Goal: Task Accomplishment & Management: Complete application form

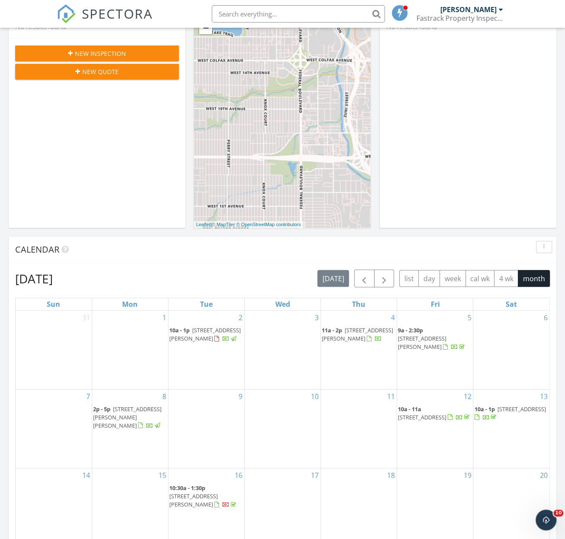
scroll to position [173, 0]
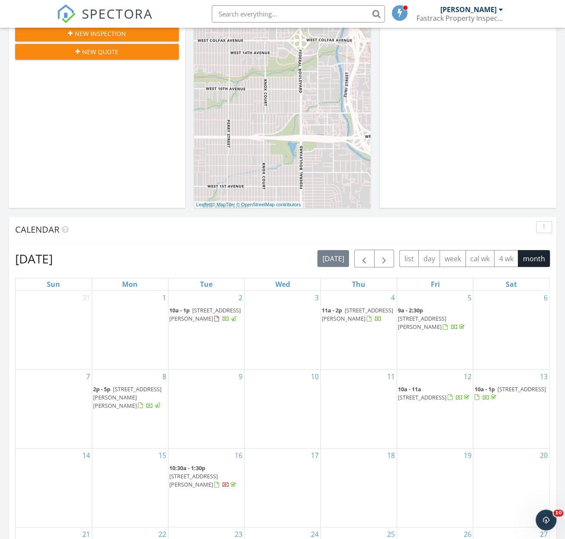
click at [432, 314] on span "3211 W Chapin Ave, Tampa 33611" at bounding box center [422, 322] width 49 height 16
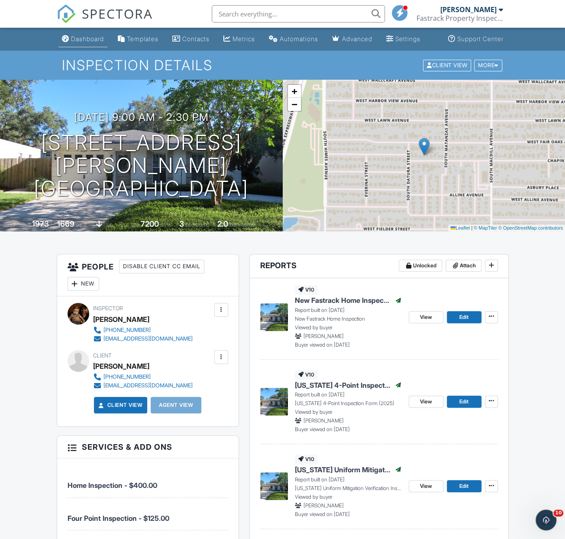
click at [72, 42] on div "Dashboard" at bounding box center [87, 38] width 33 height 7
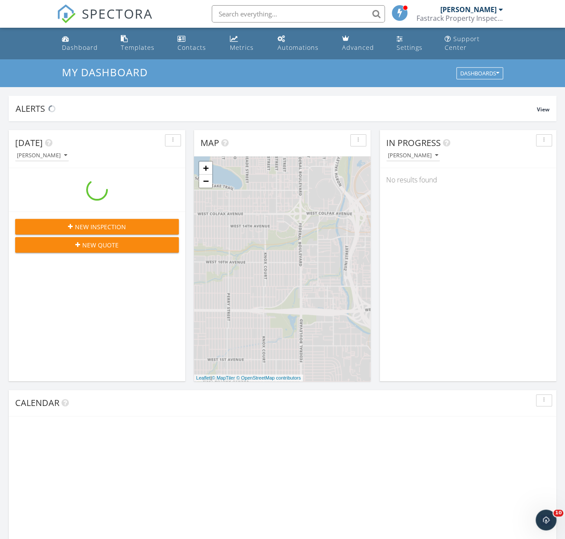
scroll to position [803, 580]
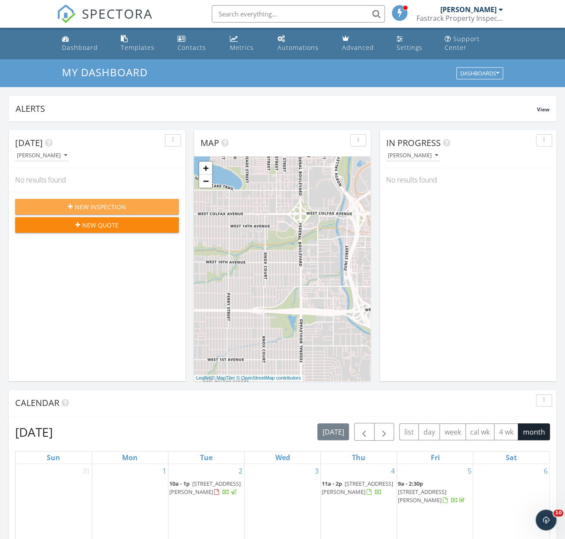
click at [87, 202] on span "New Inspection" at bounding box center [100, 206] width 51 height 9
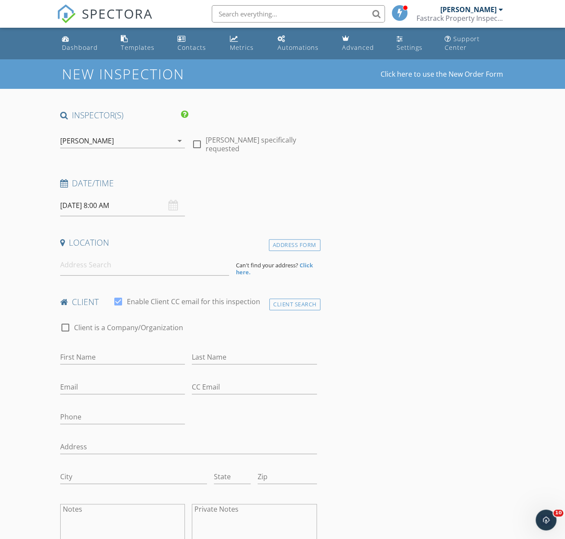
click at [148, 195] on input "[DATE] 8:00 AM" at bounding box center [122, 205] width 125 height 21
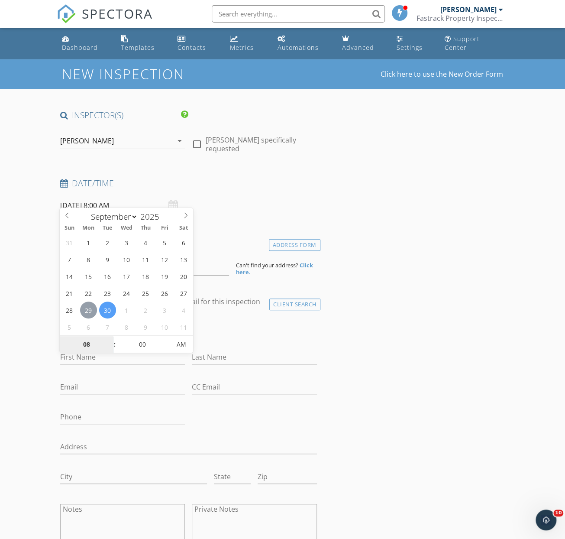
type input "[DATE] 8:00 AM"
type input "09"
type input "[DATE] 9:00 AM"
click at [107, 338] on span at bounding box center [110, 340] width 6 height 9
type input "10"
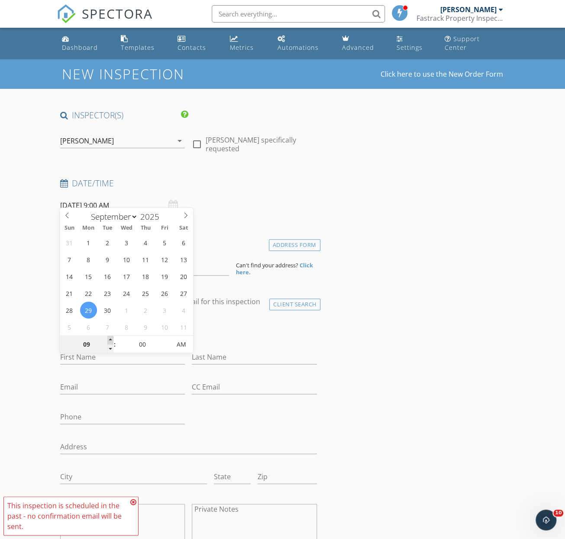
type input "09/29/2025 10:00 AM"
click at [108, 338] on span at bounding box center [110, 340] width 6 height 9
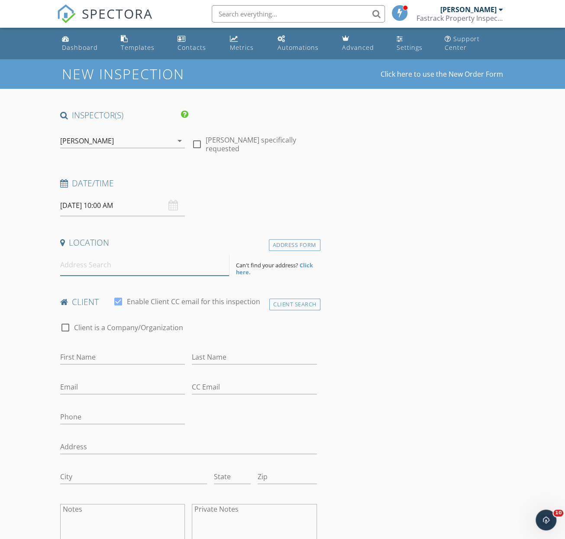
click at [104, 255] on input at bounding box center [144, 264] width 169 height 21
click at [94, 350] on input "First Name" at bounding box center [122, 357] width 125 height 14
type input "b"
click at [292, 298] on div "Client Search" at bounding box center [294, 304] width 51 height 12
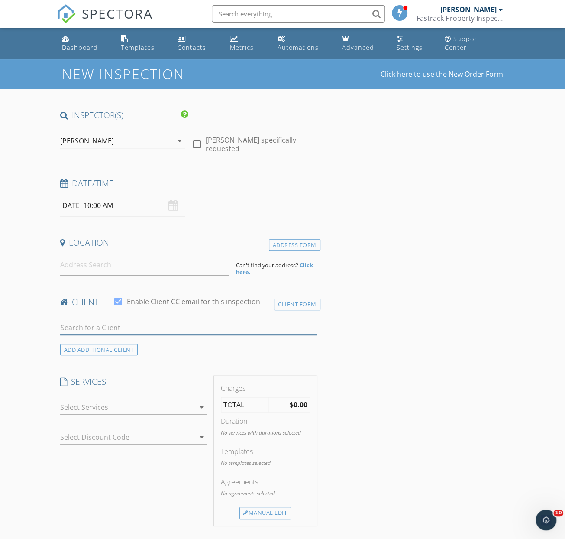
click at [115, 321] on input "text" at bounding box center [188, 328] width 257 height 14
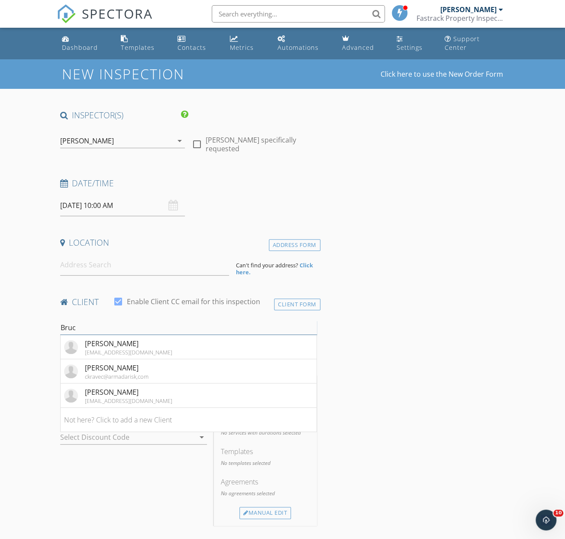
type input "Bruc"
click at [101, 349] on div "[EMAIL_ADDRESS][DOMAIN_NAME]" at bounding box center [128, 352] width 87 height 7
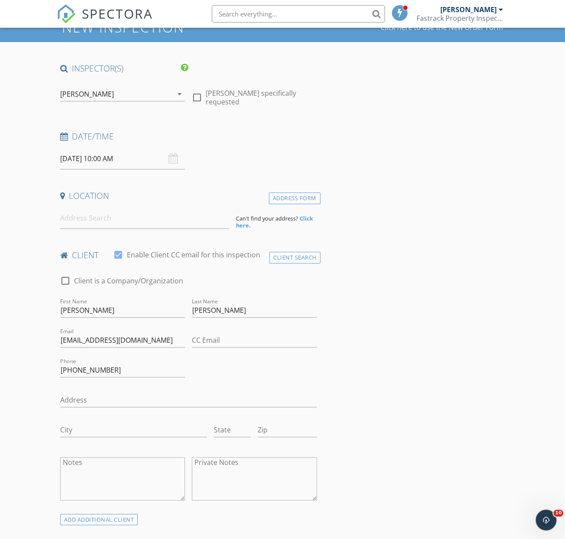
scroll to position [43, 0]
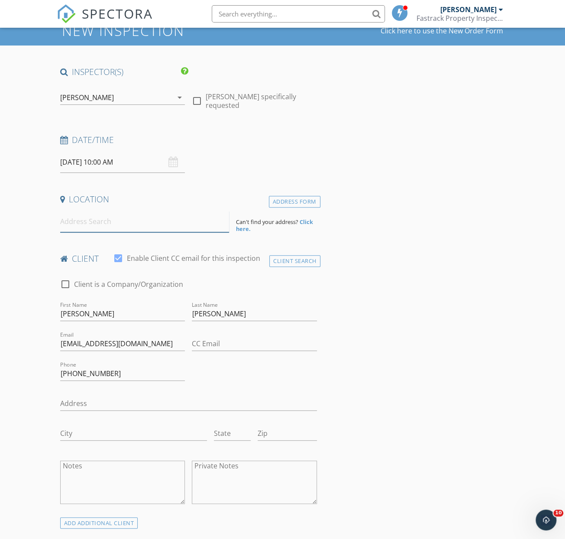
click at [97, 211] on input at bounding box center [144, 221] width 169 height 21
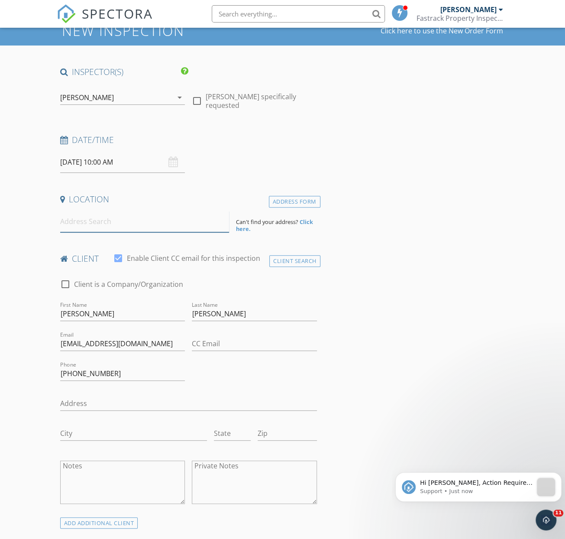
scroll to position [0, 0]
drag, startPoint x: 187, startPoint y: 214, endPoint x: 53, endPoint y: 216, distance: 134.3
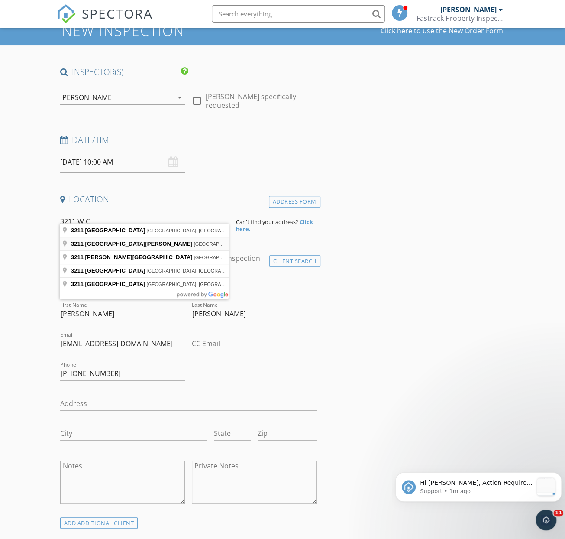
type input "3211 West Chapin Avenue, Tampa, FL, USA"
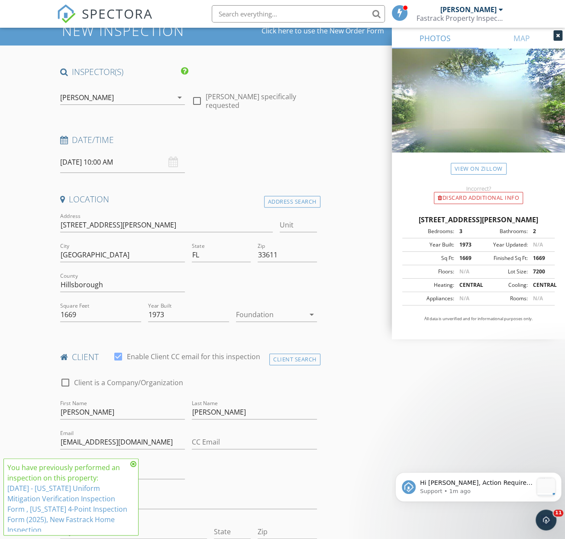
click at [559, 34] on icon at bounding box center [558, 35] width 4 height 5
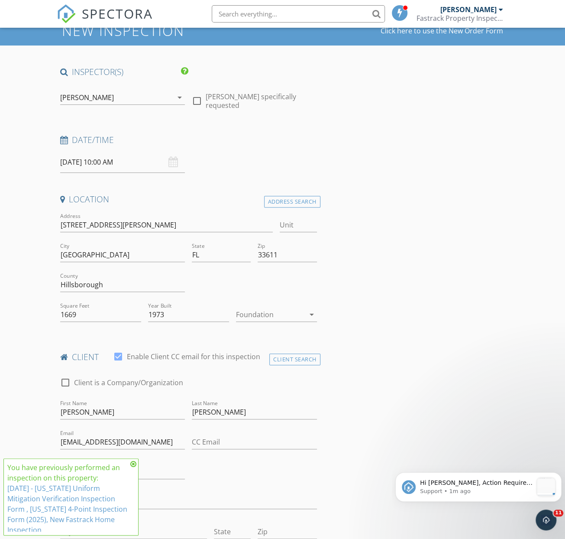
click at [308, 309] on icon "arrow_drop_down" at bounding box center [312, 314] width 10 height 10
click at [278, 348] on div "Slab" at bounding box center [276, 350] width 67 height 10
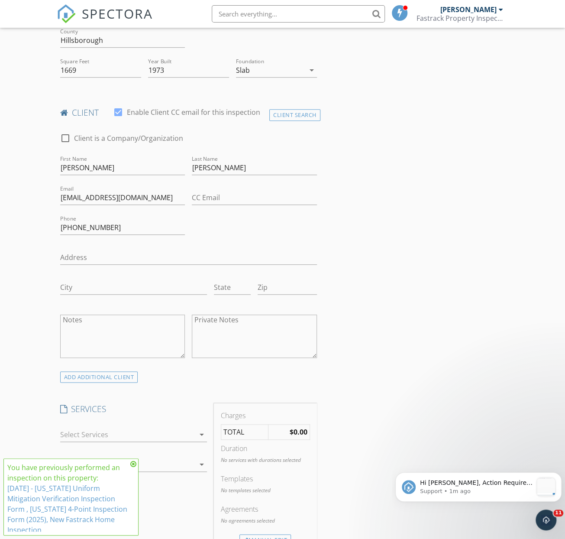
scroll to position [303, 0]
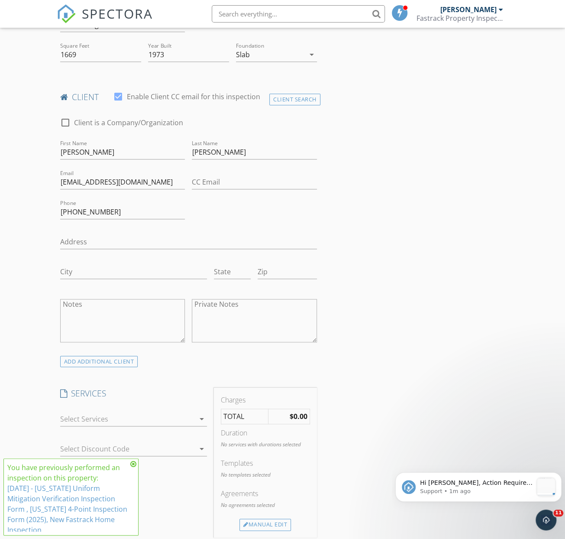
click at [133, 467] on icon at bounding box center [133, 463] width 6 height 7
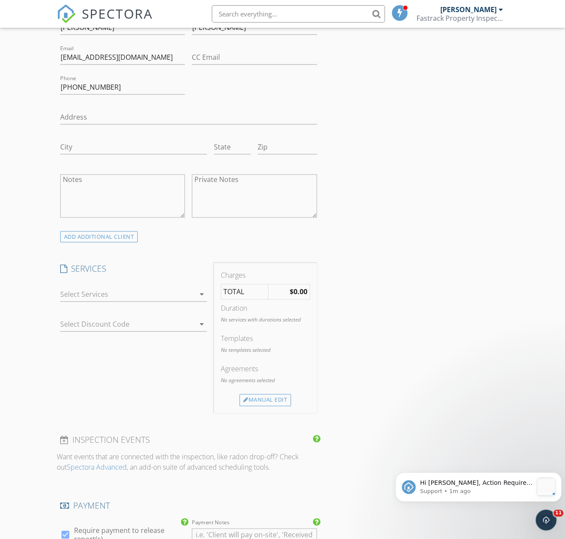
scroll to position [433, 0]
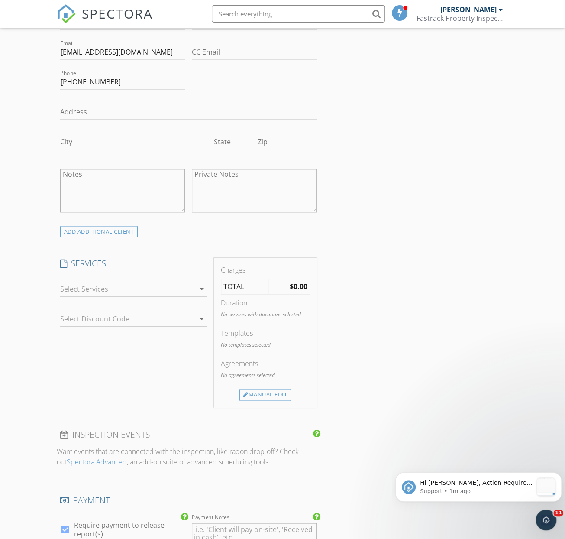
click at [202, 284] on icon "arrow_drop_down" at bounding box center [202, 289] width 10 height 10
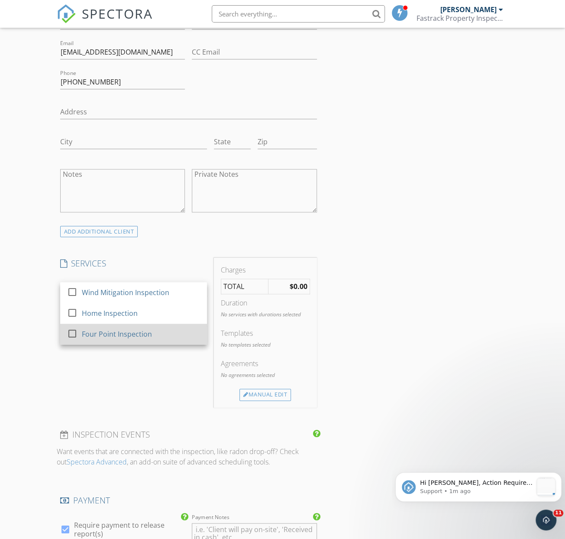
click at [70, 326] on div at bounding box center [72, 333] width 15 height 15
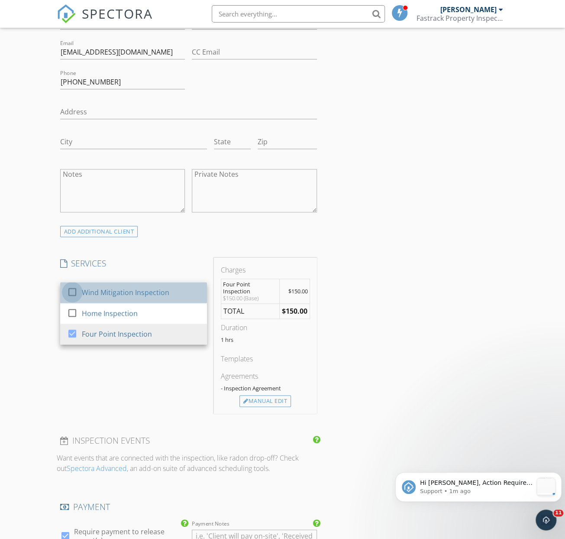
click at [71, 285] on div at bounding box center [72, 292] width 15 height 15
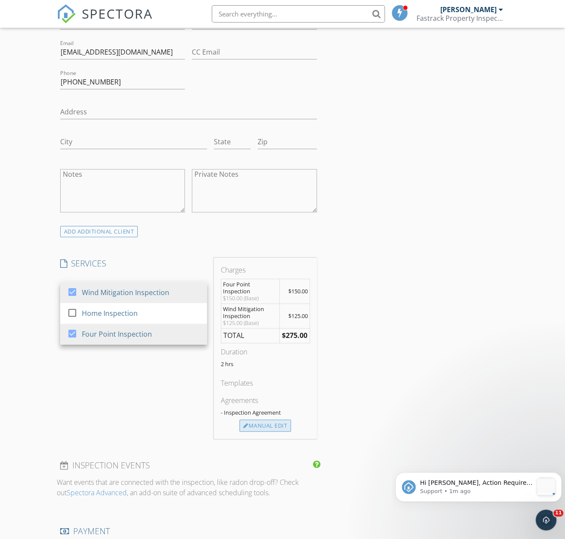
click at [269, 419] on div "Manual Edit" at bounding box center [266, 425] width 52 height 12
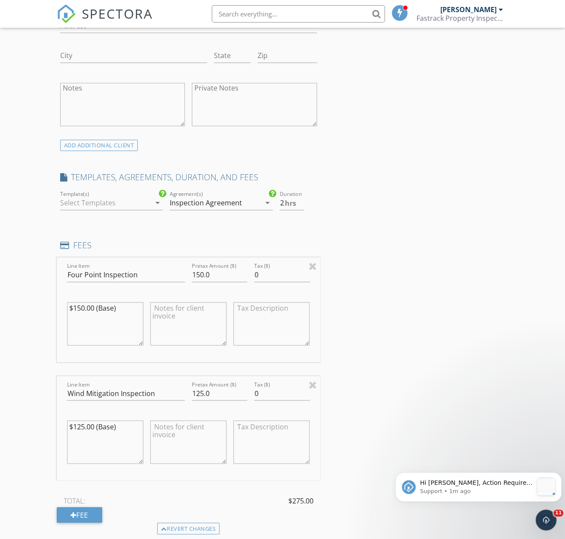
scroll to position [520, 0]
drag, startPoint x: 218, startPoint y: 264, endPoint x: 181, endPoint y: 266, distance: 37.7
click at [181, 267] on div "Line Item Four Point Inspection Pretax Amount ($) 150.0 Tax ($) 0 $150.00 (Base)" at bounding box center [189, 309] width 264 height 104
type input "100.00"
click at [375, 279] on div "INSPECTOR(S) check_box Robert LeHoullier PRIMARY Robert LeHoullier arrow_drop_d…" at bounding box center [283, 393] width 452 height 1606
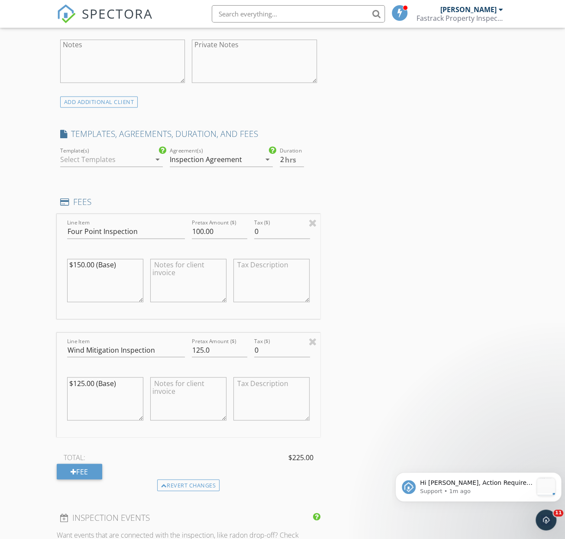
scroll to position [563, 0]
drag, startPoint x: 222, startPoint y: 341, endPoint x: 178, endPoint y: 339, distance: 43.8
click at [178, 339] on div "Line Item Wind Mitigation Inspection Pretax Amount ($) 125.0 Tax ($) 0 $125.00 …" at bounding box center [189, 384] width 264 height 104
type input "0"
click at [351, 324] on div "INSPECTOR(S) check_box Robert LeHoullier PRIMARY Robert LeHoullier arrow_drop_d…" at bounding box center [283, 350] width 452 height 1606
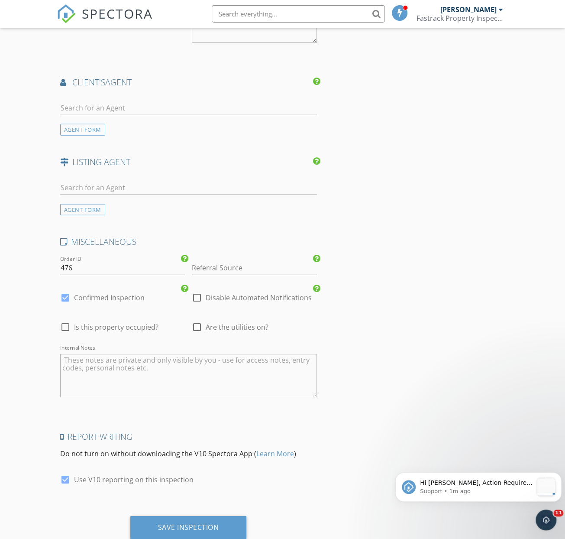
scroll to position [1185, 0]
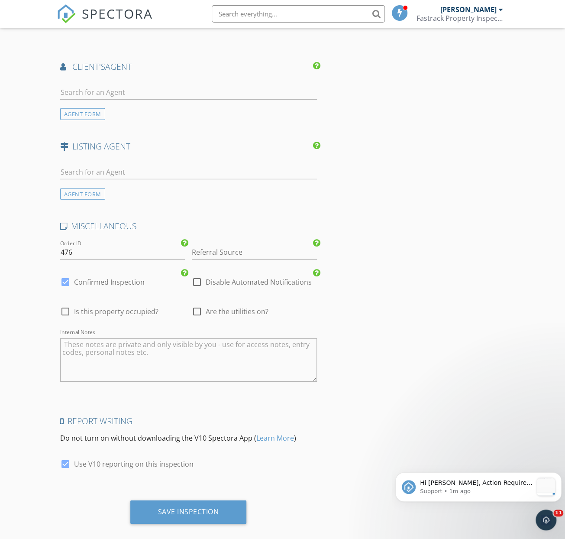
click at [65, 457] on div at bounding box center [65, 464] width 15 height 15
click at [66, 457] on div at bounding box center [65, 464] width 15 height 15
checkbox input "true"
click at [191, 507] on div "Save Inspection" at bounding box center [188, 511] width 61 height 9
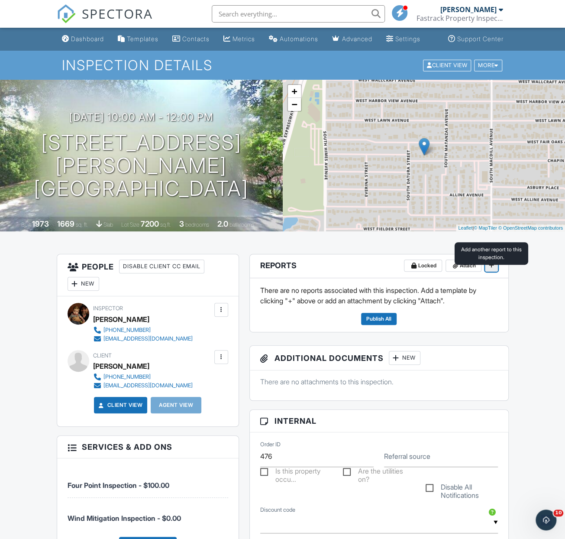
click at [489, 268] on icon at bounding box center [491, 265] width 5 height 6
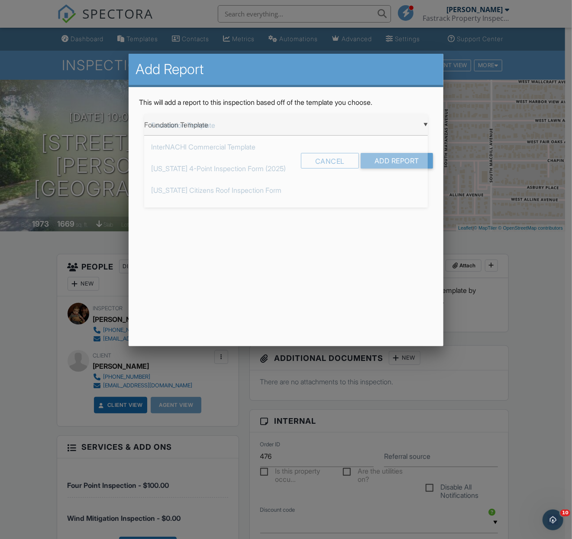
click at [424, 124] on div "▼ Foundation Template Foundation Template InterNACHI Commercial Template Florid…" at bounding box center [286, 124] width 284 height 21
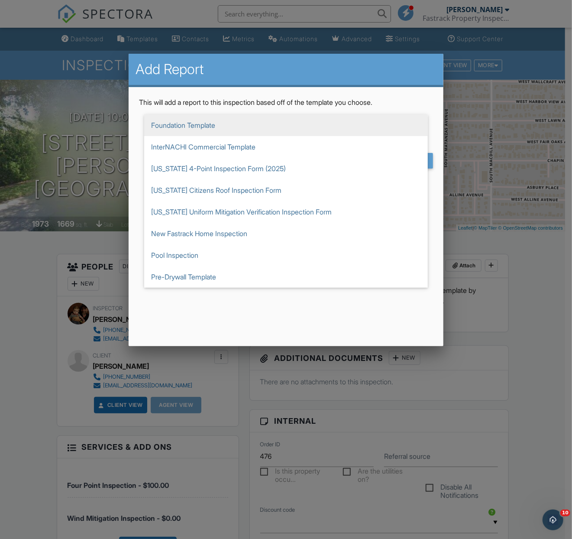
click at [526, 415] on div at bounding box center [286, 294] width 572 height 674
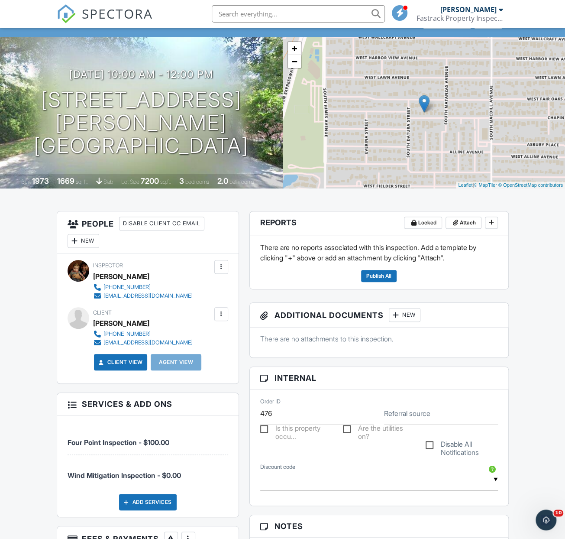
scroll to position [43, 0]
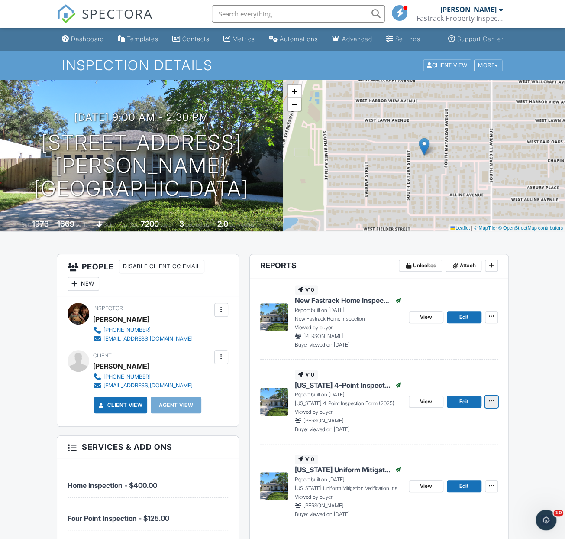
click at [494, 404] on icon at bounding box center [491, 401] width 5 height 6
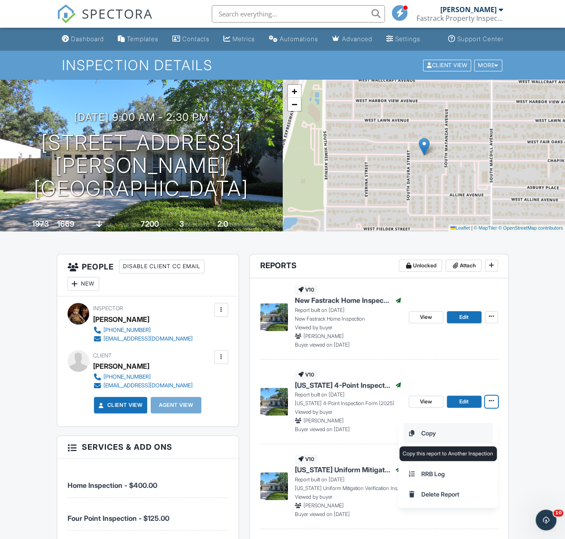
click at [424, 430] on input "Copy" at bounding box center [448, 432] width 88 height 19
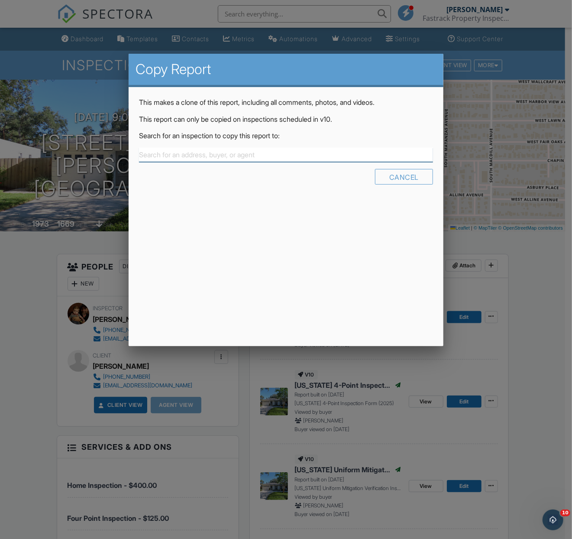
click at [197, 156] on input "text" at bounding box center [286, 155] width 294 height 14
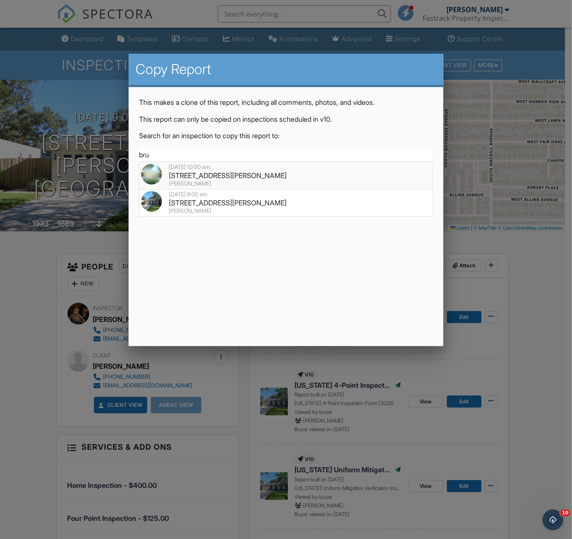
click at [191, 175] on div "[STREET_ADDRESS][PERSON_NAME]" at bounding box center [286, 176] width 290 height 10
type input "[STREET_ADDRESS][PERSON_NAME]"
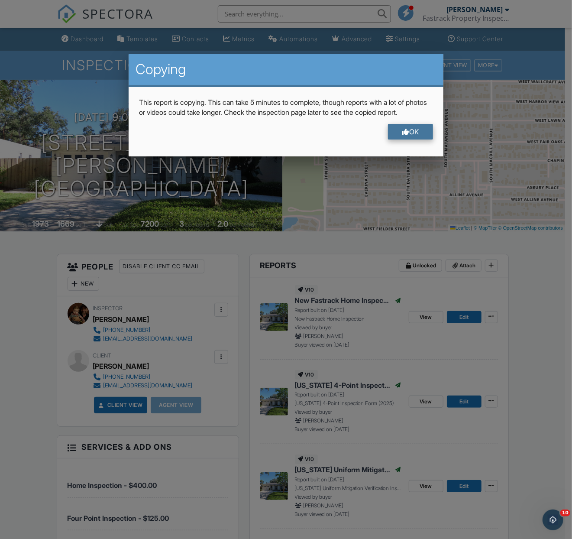
click at [411, 139] on div "OK" at bounding box center [410, 132] width 45 height 16
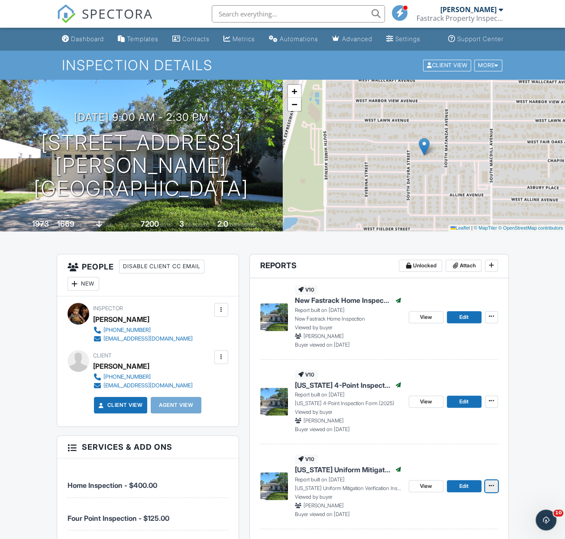
click at [493, 489] on icon at bounding box center [491, 486] width 5 height 6
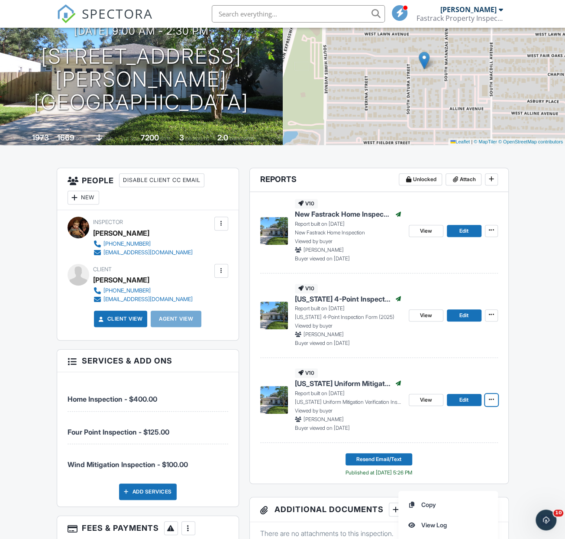
scroll to position [87, 0]
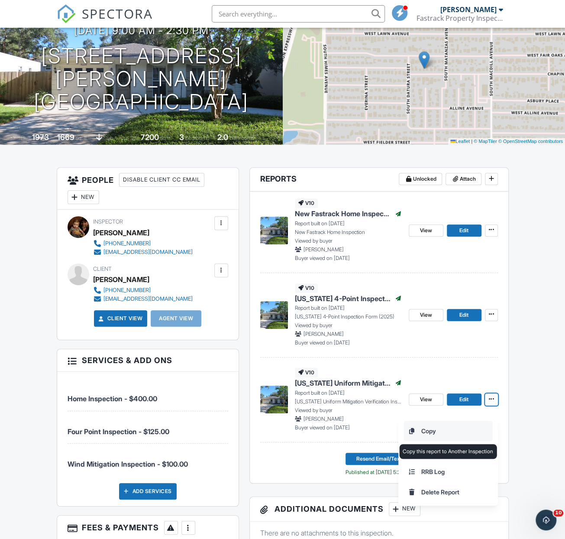
click at [425, 431] on input "Copy" at bounding box center [448, 430] width 88 height 19
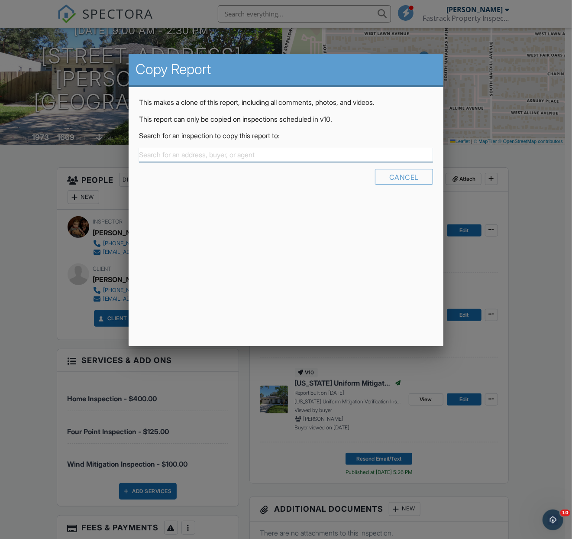
click at [241, 155] on input "text" at bounding box center [286, 155] width 294 height 14
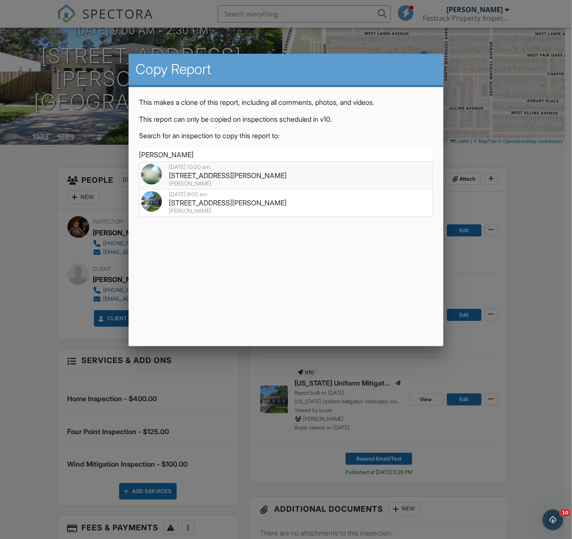
click at [200, 175] on div "[STREET_ADDRESS][PERSON_NAME]" at bounding box center [286, 176] width 290 height 10
type input "[STREET_ADDRESS][PERSON_NAME]"
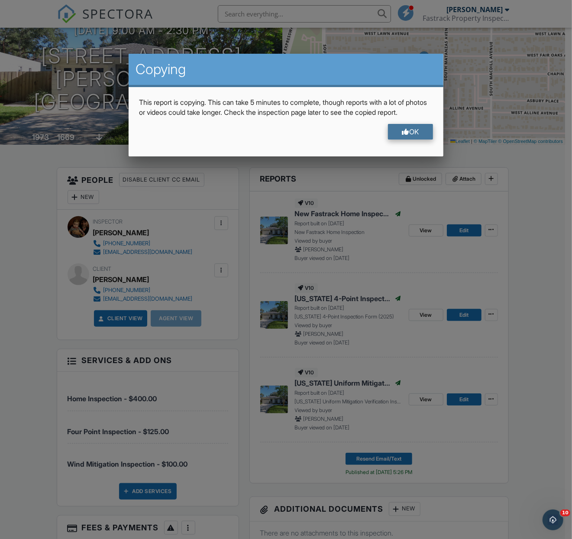
click at [402, 135] on div at bounding box center [405, 131] width 7 height 7
